Goal: Task Accomplishment & Management: Manage account settings

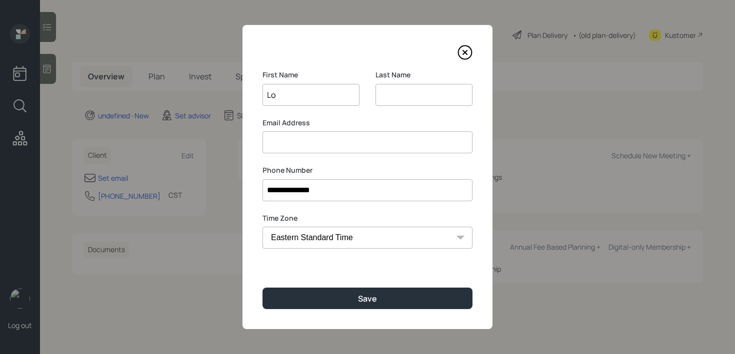
select select "America/[GEOGRAPHIC_DATA]"
type input "[PERSON_NAME]"
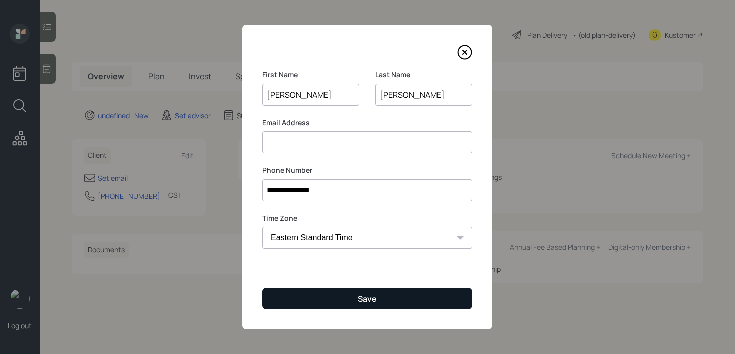
type input "[PERSON_NAME]"
click at [367, 295] on div "Save" at bounding box center [367, 298] width 19 height 11
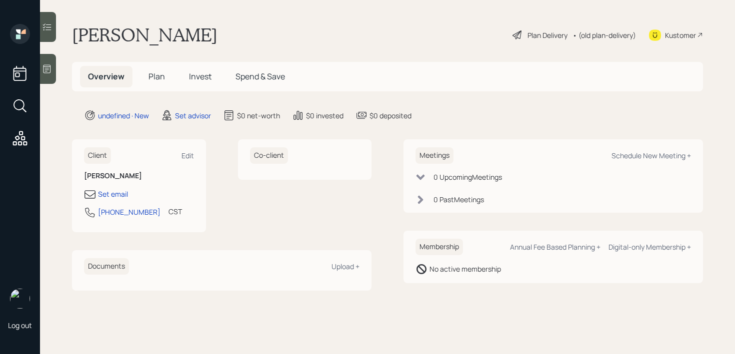
click at [48, 71] on icon at bounding box center [47, 69] width 10 height 10
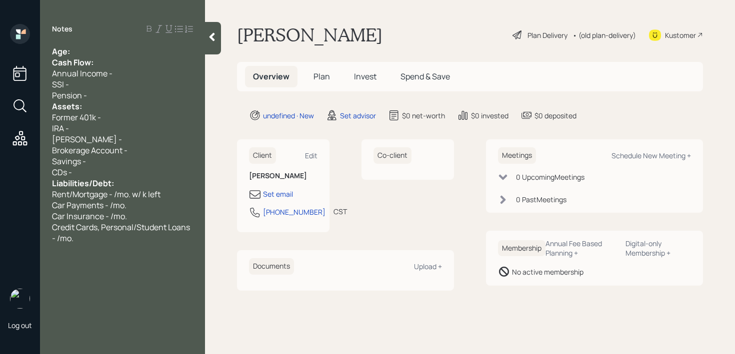
click at [126, 50] on div "Age:" at bounding box center [122, 51] width 141 height 11
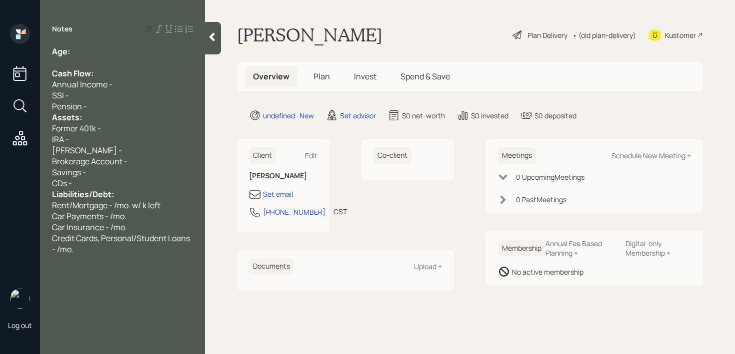
click at [118, 102] on div "Pension -" at bounding box center [122, 106] width 141 height 11
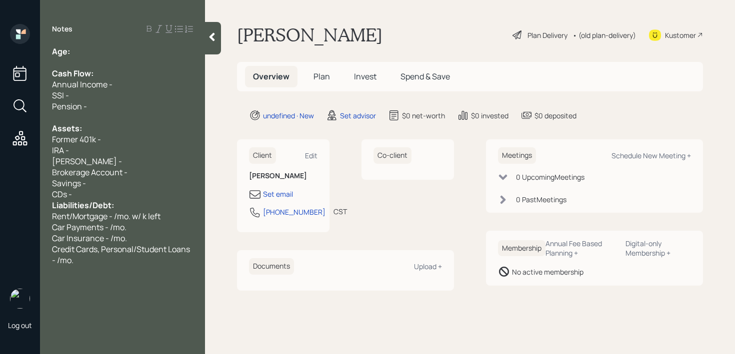
click at [127, 193] on div "CDs -" at bounding box center [122, 194] width 141 height 11
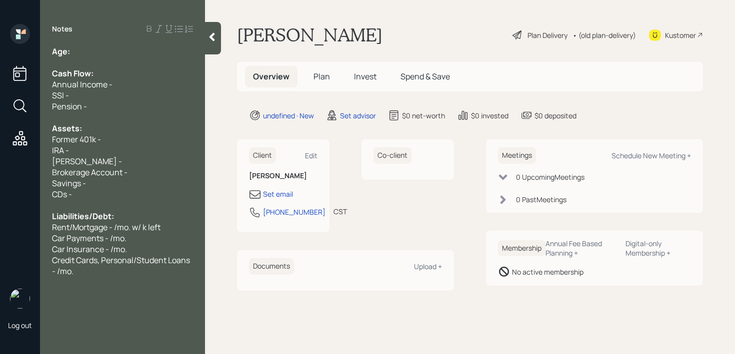
click at [80, 49] on div "Age:" at bounding box center [122, 51] width 141 height 11
click at [208, 126] on main "[PERSON_NAME] Plan Delivery • (old plan-delivery) Kustomer Overview Plan Invest…" at bounding box center [470, 177] width 530 height 354
click at [136, 91] on div "SSI -" at bounding box center [122, 95] width 141 height 11
click at [136, 104] on div "Pension -" at bounding box center [122, 106] width 141 height 11
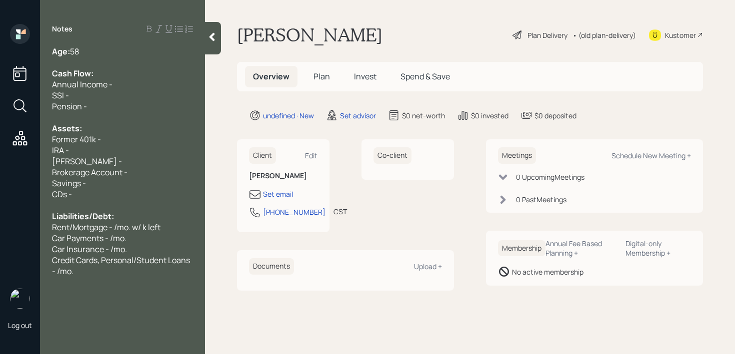
click at [137, 120] on div at bounding box center [122, 117] width 141 height 11
click at [137, 130] on div "Assets:" at bounding box center [122, 128] width 141 height 11
click at [138, 162] on div "[PERSON_NAME] -" at bounding box center [122, 161] width 141 height 11
click at [132, 146] on div "IRA -" at bounding box center [122, 150] width 141 height 11
click at [131, 136] on div "Former 401k -" at bounding box center [122, 139] width 141 height 11
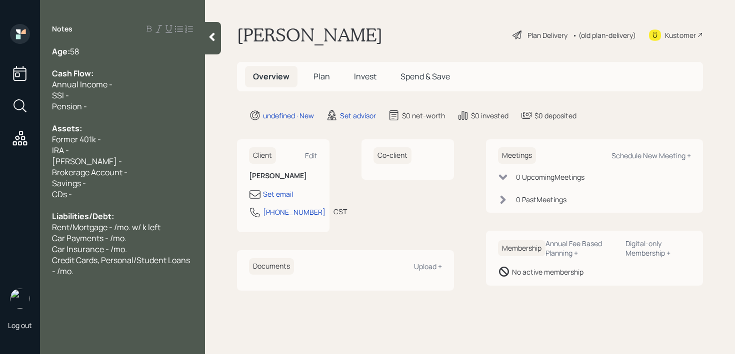
click at [149, 169] on div "Brokerage Account -" at bounding box center [122, 172] width 141 height 11
click at [155, 180] on div "Savings -" at bounding box center [122, 183] width 141 height 11
click at [119, 181] on div "Savings -" at bounding box center [122, 183] width 141 height 11
click at [134, 137] on div "Former 401k -" at bounding box center [122, 139] width 141 height 11
drag, startPoint x: 134, startPoint y: 137, endPoint x: 0, endPoint y: 137, distance: 133.9
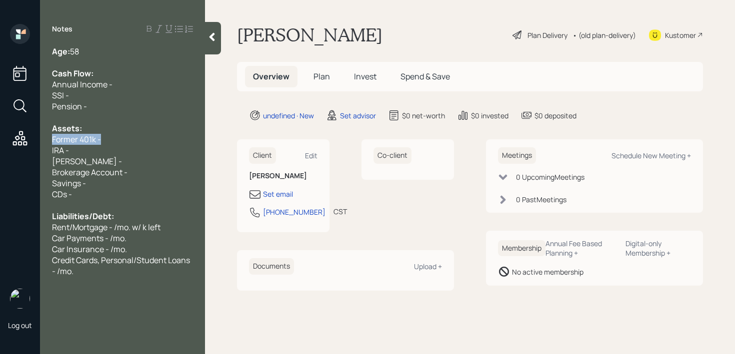
click at [0, 137] on div "Log out Notes Age: [DEMOGRAPHIC_DATA] Cash Flow: Annual Income - SSI - Pension …" at bounding box center [367, 177] width 735 height 354
drag, startPoint x: 77, startPoint y: 137, endPoint x: 0, endPoint y: 137, distance: 77.0
click at [0, 137] on div "Log out Notes Age: [DEMOGRAPHIC_DATA] Cash Flow: Annual Income - SSI - Pension …" at bounding box center [367, 177] width 735 height 354
drag, startPoint x: 123, startPoint y: 137, endPoint x: 0, endPoint y: 137, distance: 123.5
click at [0, 137] on div "Log out Notes Age: [DEMOGRAPHIC_DATA] Cash Flow: Annual Income - SSI - Pension …" at bounding box center [367, 177] width 735 height 354
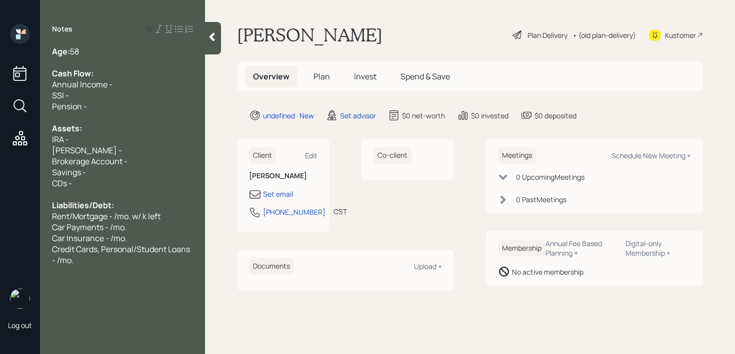
click at [83, 176] on span "Savings -" at bounding box center [69, 172] width 34 height 11
click at [86, 175] on span "Savings -" at bounding box center [69, 172] width 34 height 11
